Goal: Task Accomplishment & Management: Manage account settings

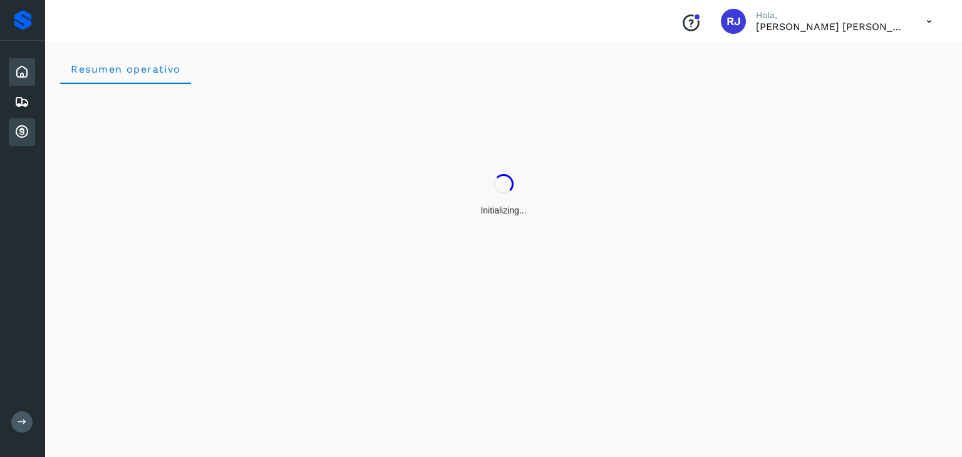
click at [20, 137] on icon at bounding box center [21, 132] width 15 height 15
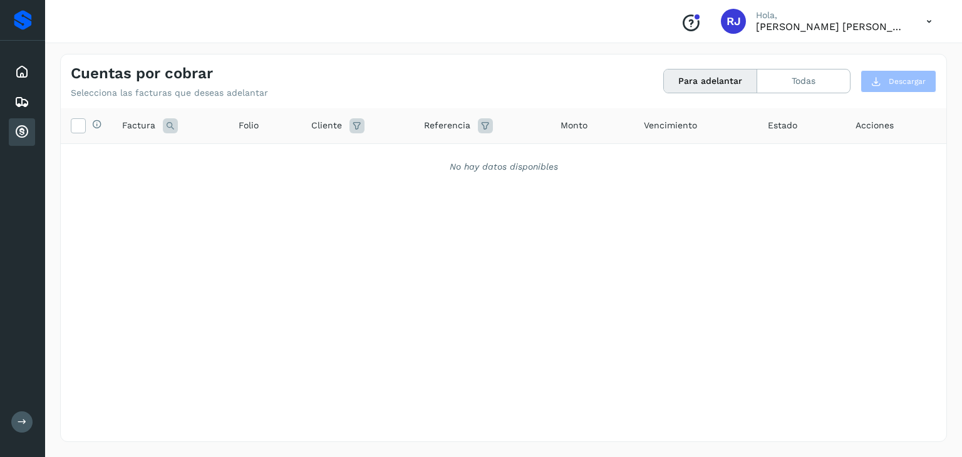
click at [706, 76] on button "Para adelantar" at bounding box center [710, 81] width 93 height 23
click at [19, 125] on icon at bounding box center [21, 132] width 15 height 15
click at [698, 77] on button "Para adelantar" at bounding box center [710, 81] width 93 height 23
click at [24, 68] on icon at bounding box center [21, 71] width 15 height 15
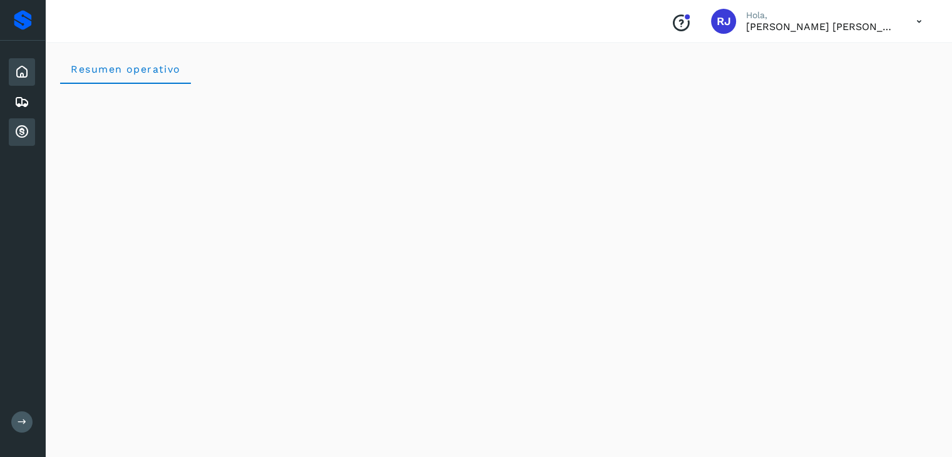
click at [13, 130] on div "Cuentas por cobrar" at bounding box center [22, 132] width 26 height 28
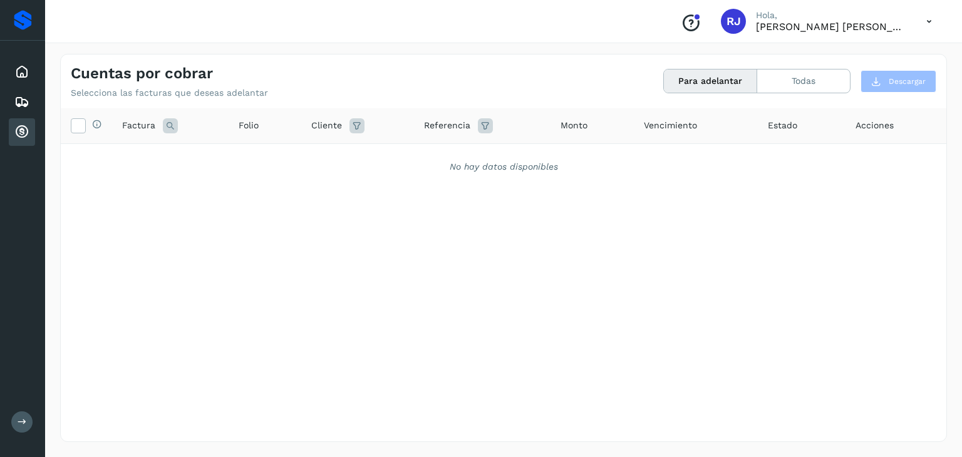
click at [702, 76] on button "Para adelantar" at bounding box center [710, 81] width 93 height 23
click at [766, 75] on button "Todas" at bounding box center [803, 81] width 93 height 23
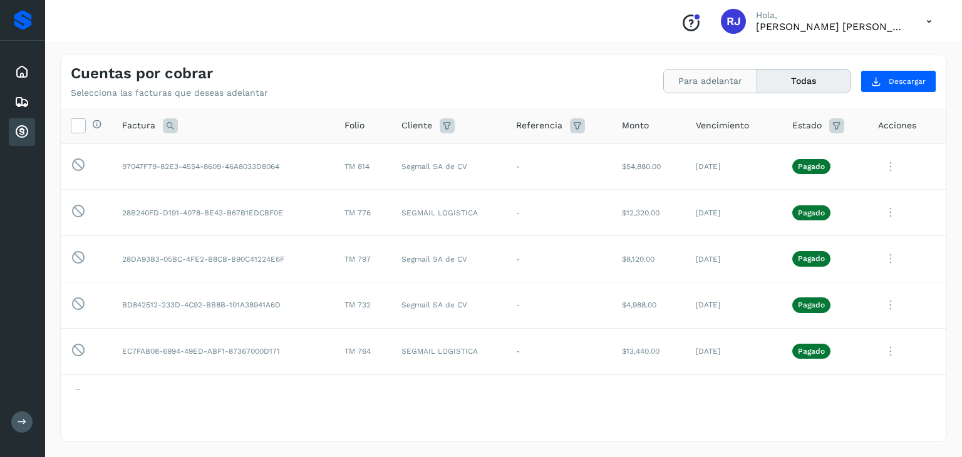
click at [679, 88] on button "Para adelantar" at bounding box center [710, 81] width 93 height 23
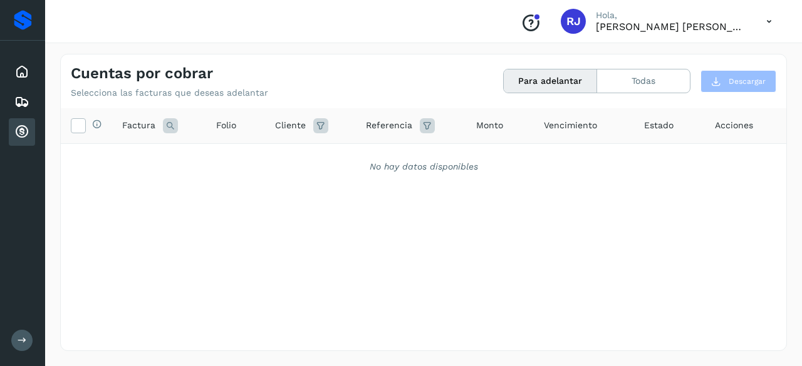
click at [553, 78] on button "Para adelantar" at bounding box center [549, 81] width 93 height 23
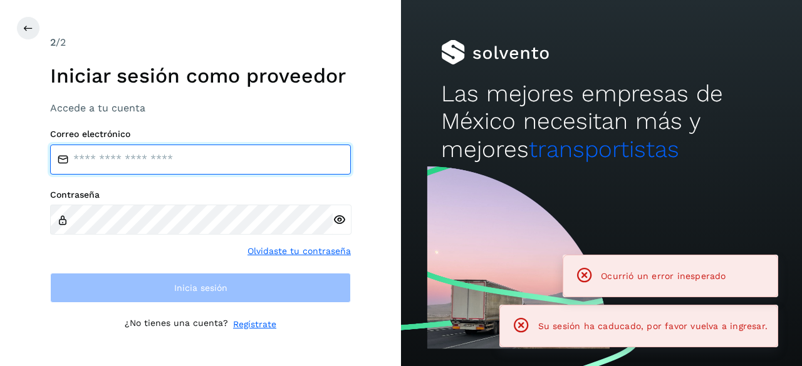
click at [126, 161] on input "email" at bounding box center [200, 160] width 301 height 30
type input "**********"
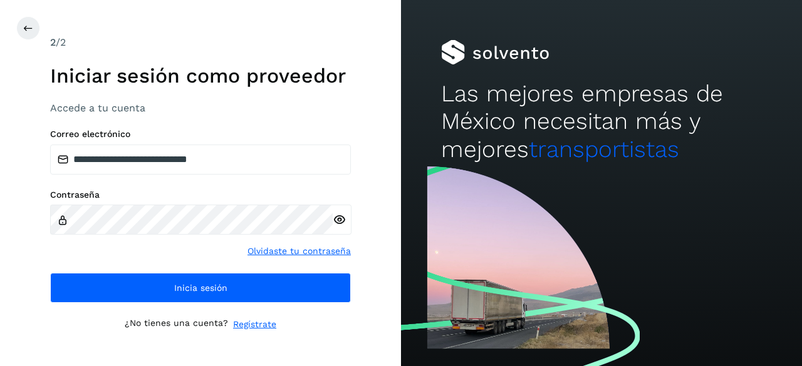
click at [336, 219] on icon at bounding box center [339, 220] width 13 height 13
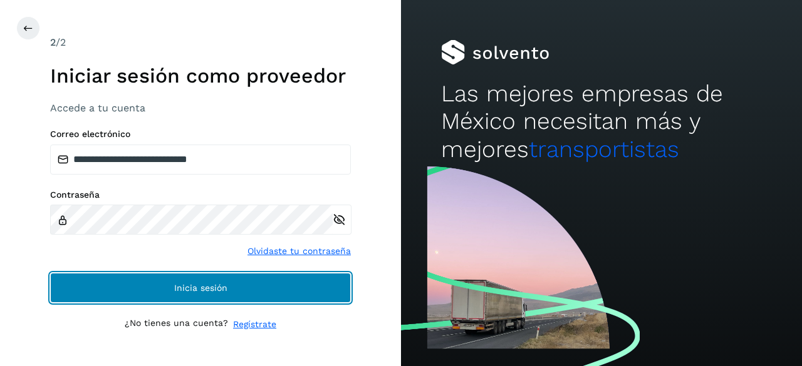
click at [180, 292] on span "Inicia sesión" at bounding box center [200, 288] width 53 height 9
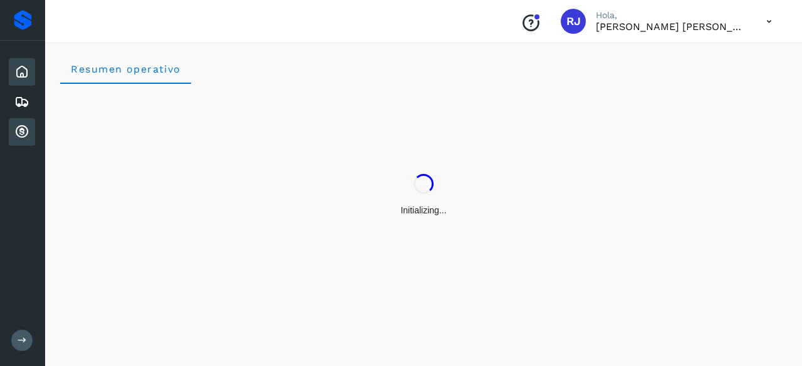
click at [16, 132] on icon at bounding box center [21, 132] width 15 height 15
